Goal: Task Accomplishment & Management: Use online tool/utility

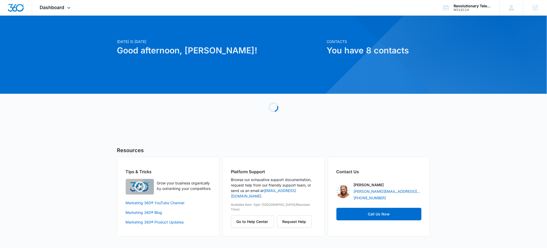
click at [48, 11] on div "Dashboard Apps Reputation Forms CRM Email Social POS Content Ads Intelligence F…" at bounding box center [56, 7] width 48 height 15
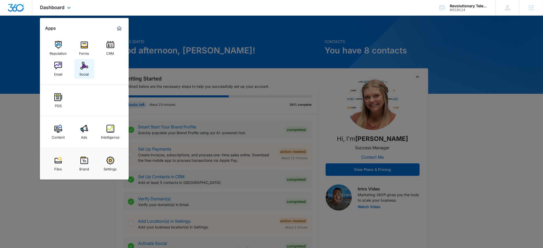
click at [83, 72] on div "Social" at bounding box center [84, 73] width 9 height 7
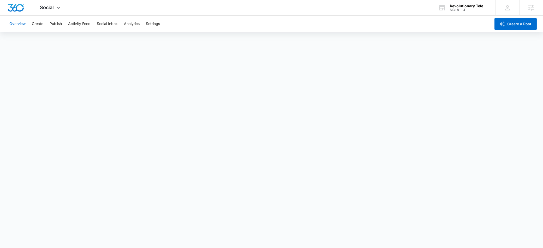
scroll to position [2, 0]
click at [154, 26] on button "Settings" at bounding box center [153, 24] width 14 height 17
click at [22, 29] on button "Overview" at bounding box center [17, 24] width 16 height 17
click at [156, 25] on button "Settings" at bounding box center [153, 24] width 14 height 17
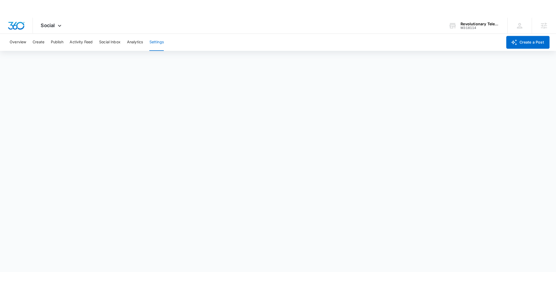
scroll to position [2, 0]
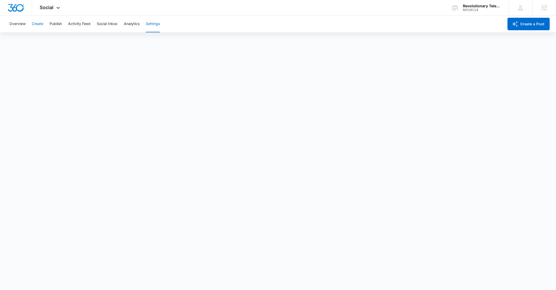
click at [40, 23] on button "Create" at bounding box center [37, 24] width 11 height 17
